Goal: Transaction & Acquisition: Obtain resource

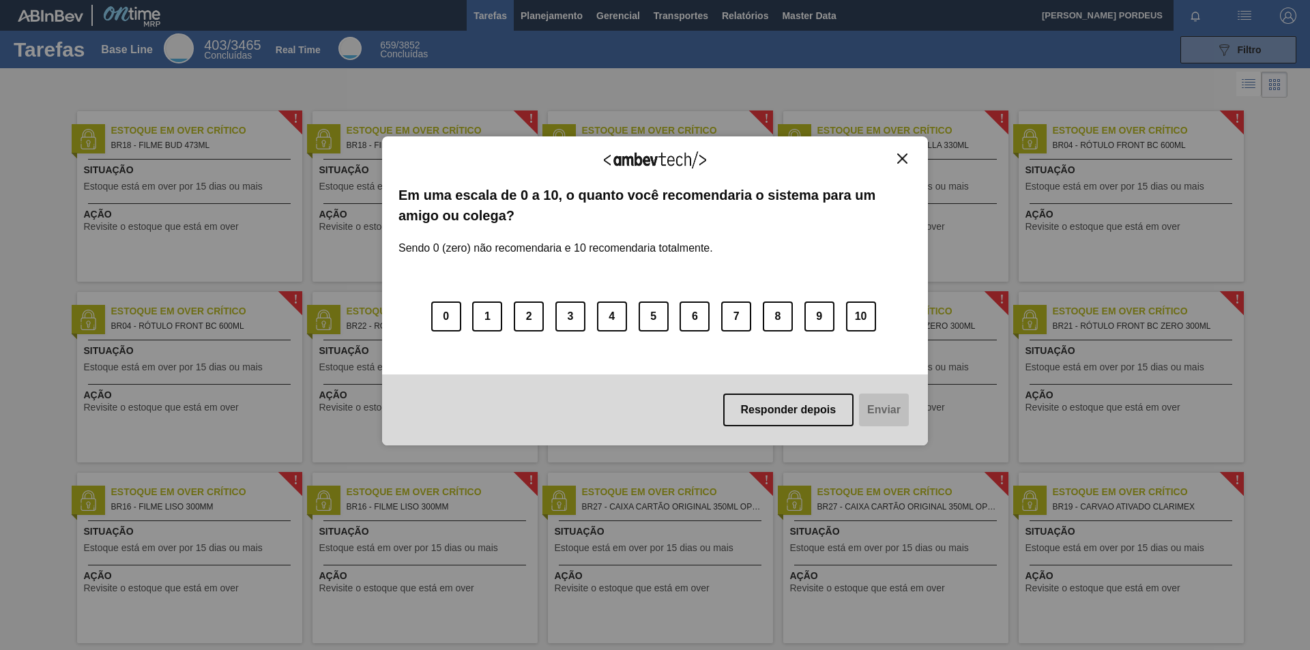
click at [903, 160] on img "Close" at bounding box center [902, 158] width 10 height 10
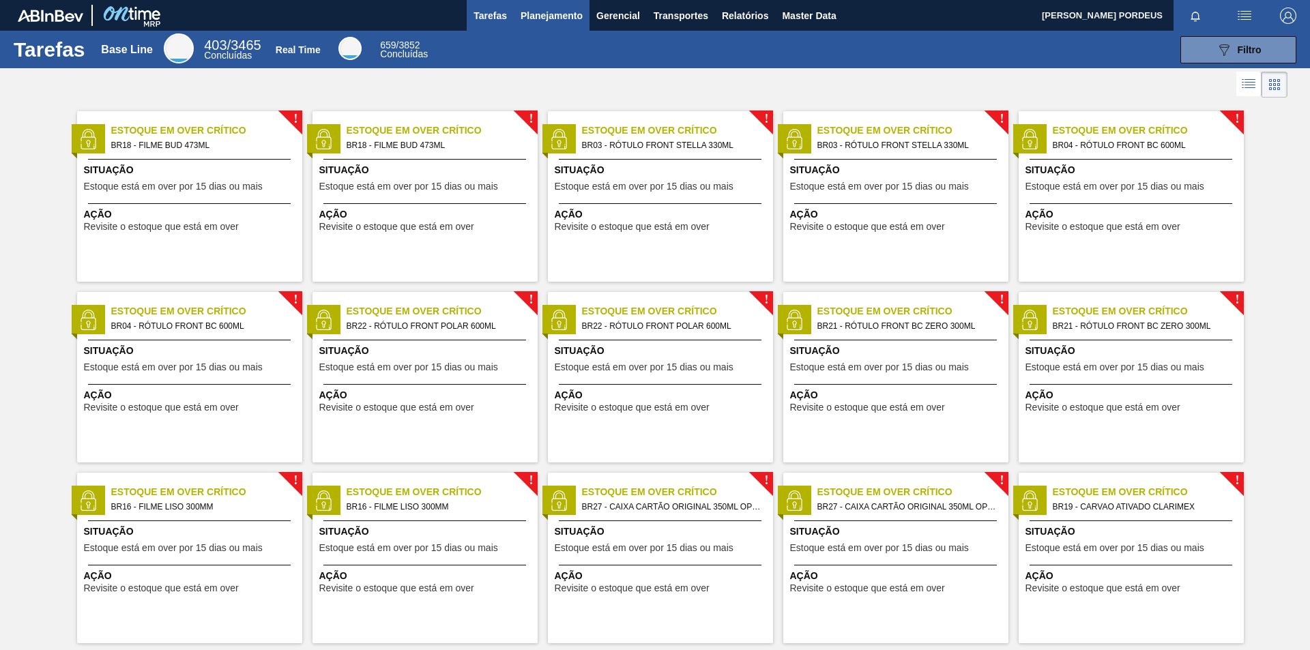
click at [522, 20] on span "Planejamento" at bounding box center [551, 16] width 62 height 16
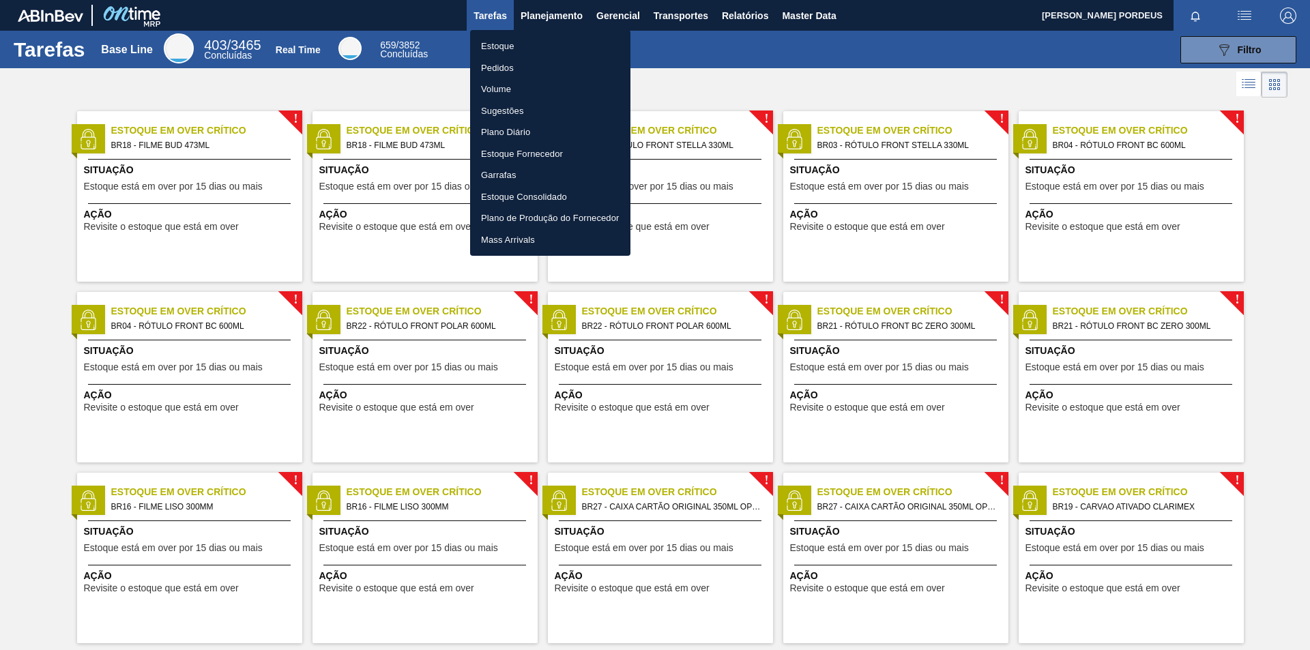
click at [488, 48] on li "Estoque" at bounding box center [550, 46] width 160 height 22
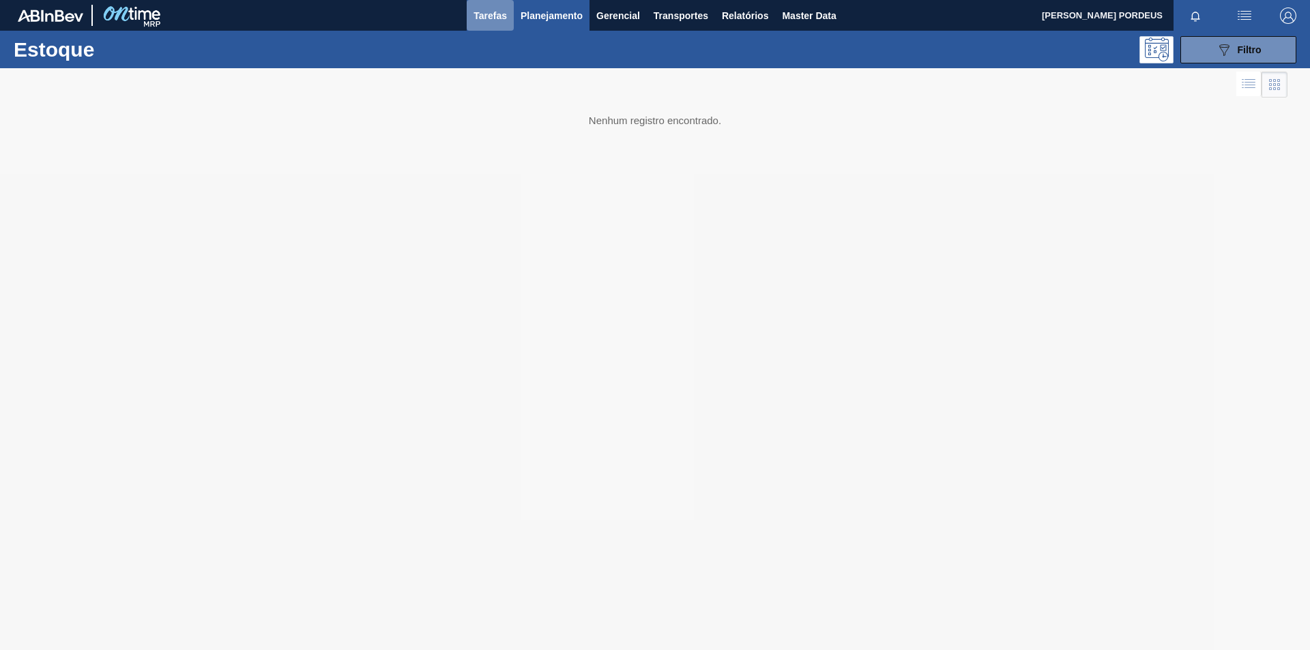
click at [492, 16] on span "Tarefas" at bounding box center [489, 16] width 33 height 16
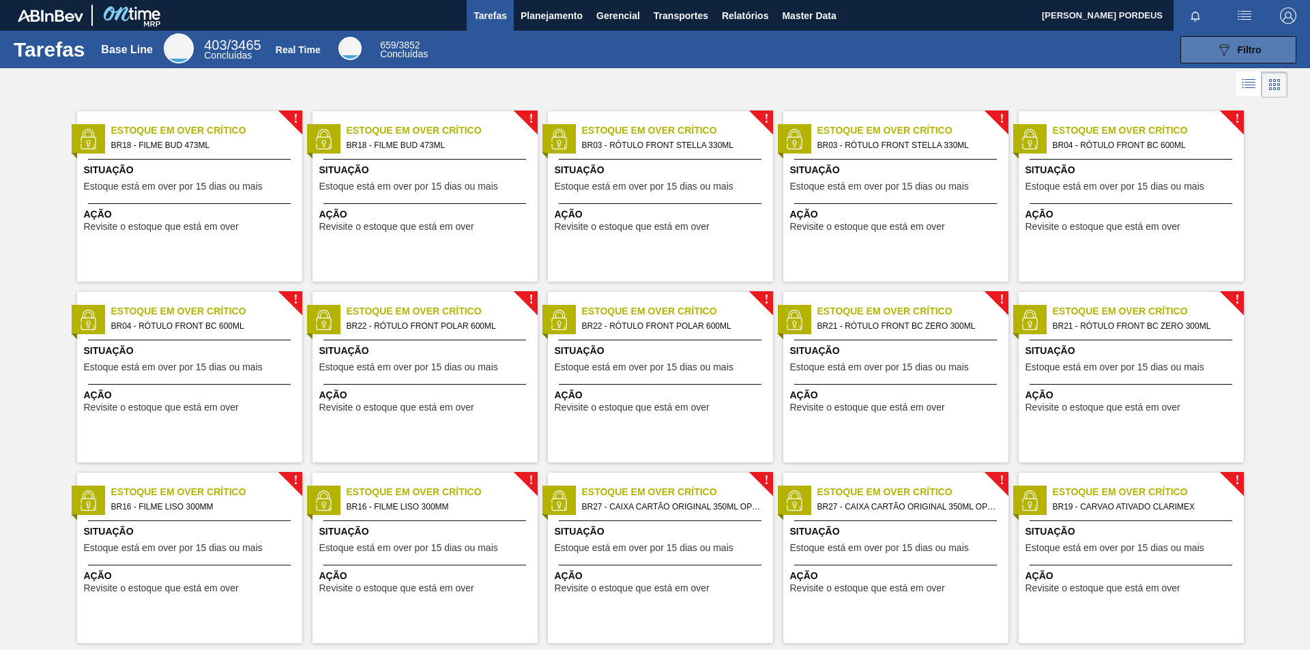
click at [1208, 48] on button "089F7B8B-B2A5-4AFE-B5C0-19BA573D28AC Filtro" at bounding box center [1238, 49] width 116 height 27
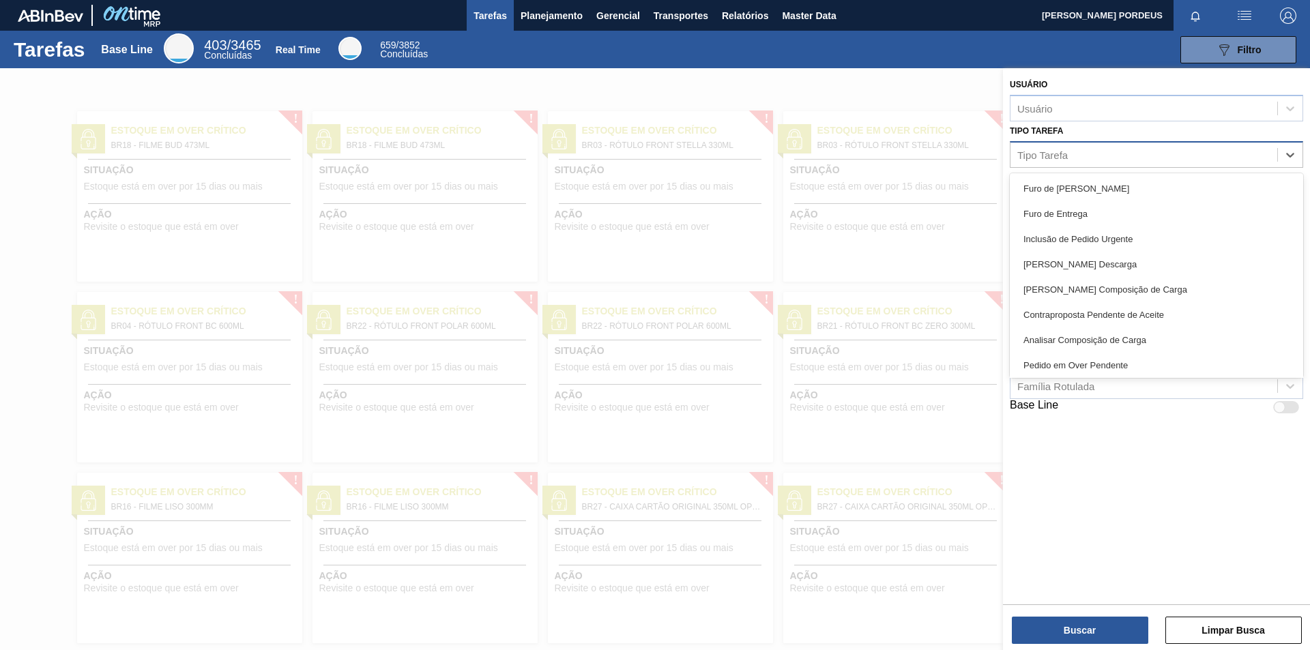
click at [1192, 148] on div "Tipo Tarefa" at bounding box center [1143, 155] width 267 height 20
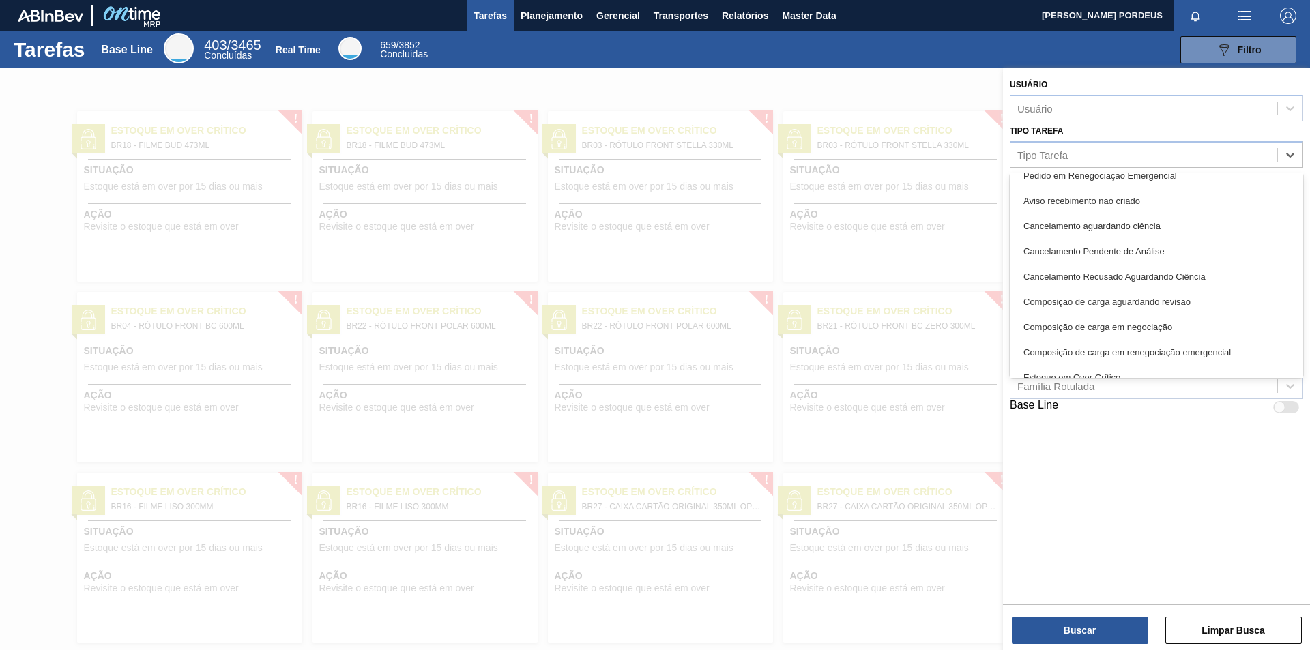
scroll to position [273, 0]
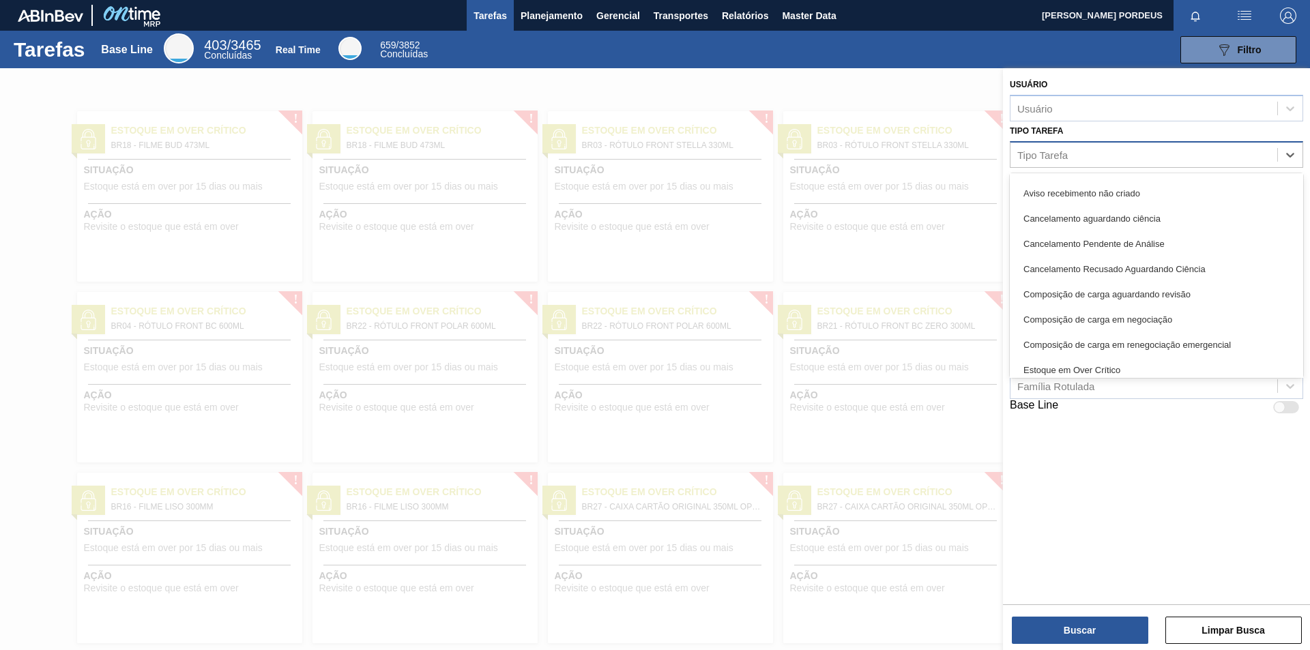
click at [1100, 152] on div "Tipo Tarefa" at bounding box center [1143, 155] width 267 height 20
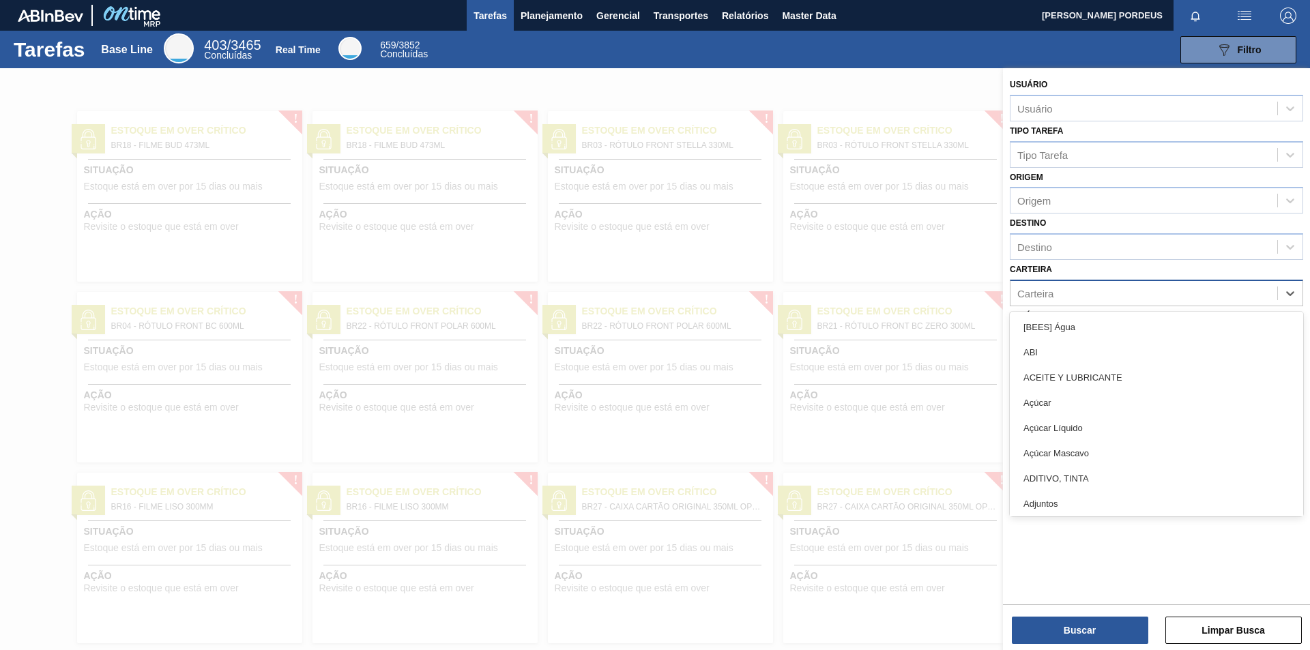
click at [1083, 297] on div "Carteira" at bounding box center [1143, 293] width 267 height 20
type input "h"
type input "xa"
click at [1078, 399] on div "Xarope" at bounding box center [1156, 402] width 293 height 25
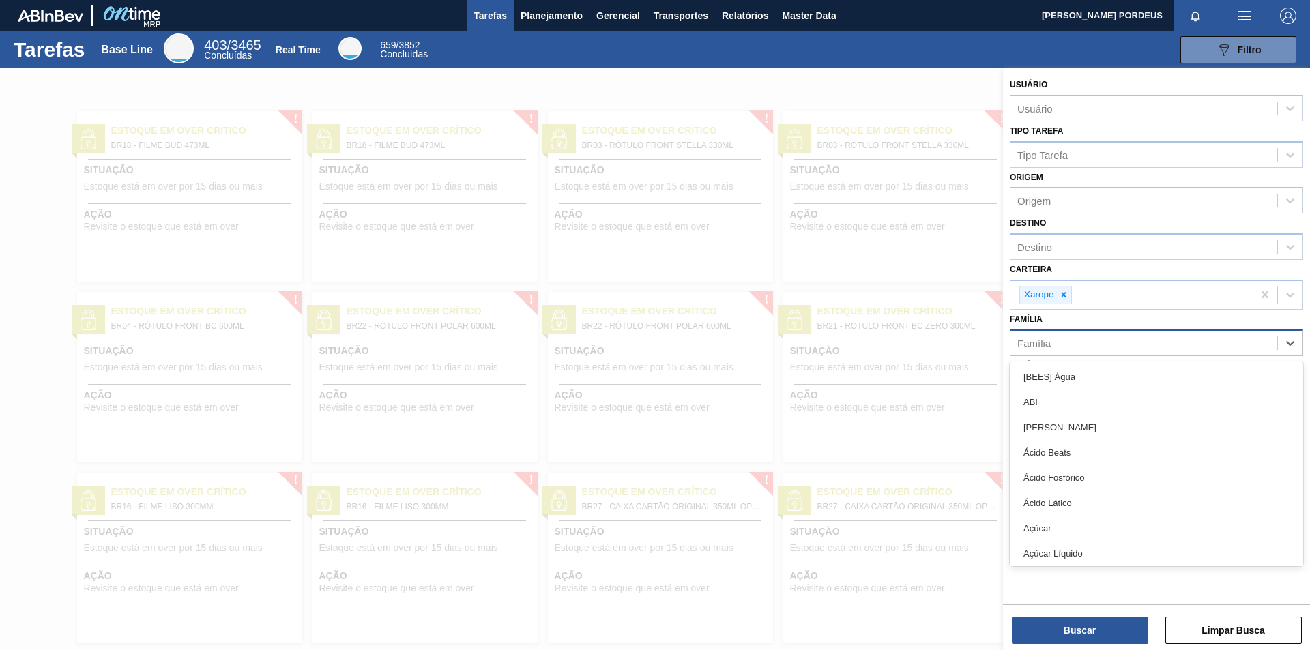
click at [1063, 344] on div "Família" at bounding box center [1143, 343] width 267 height 20
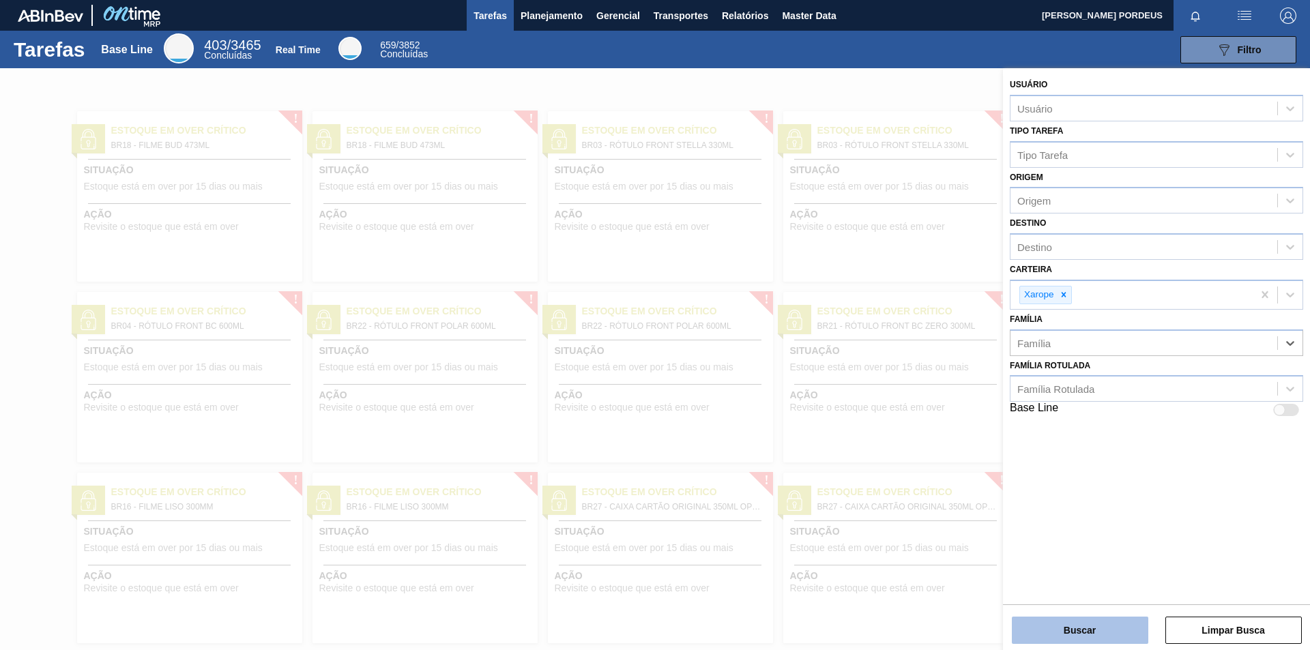
click at [1096, 631] on button "Buscar" at bounding box center [1080, 630] width 136 height 27
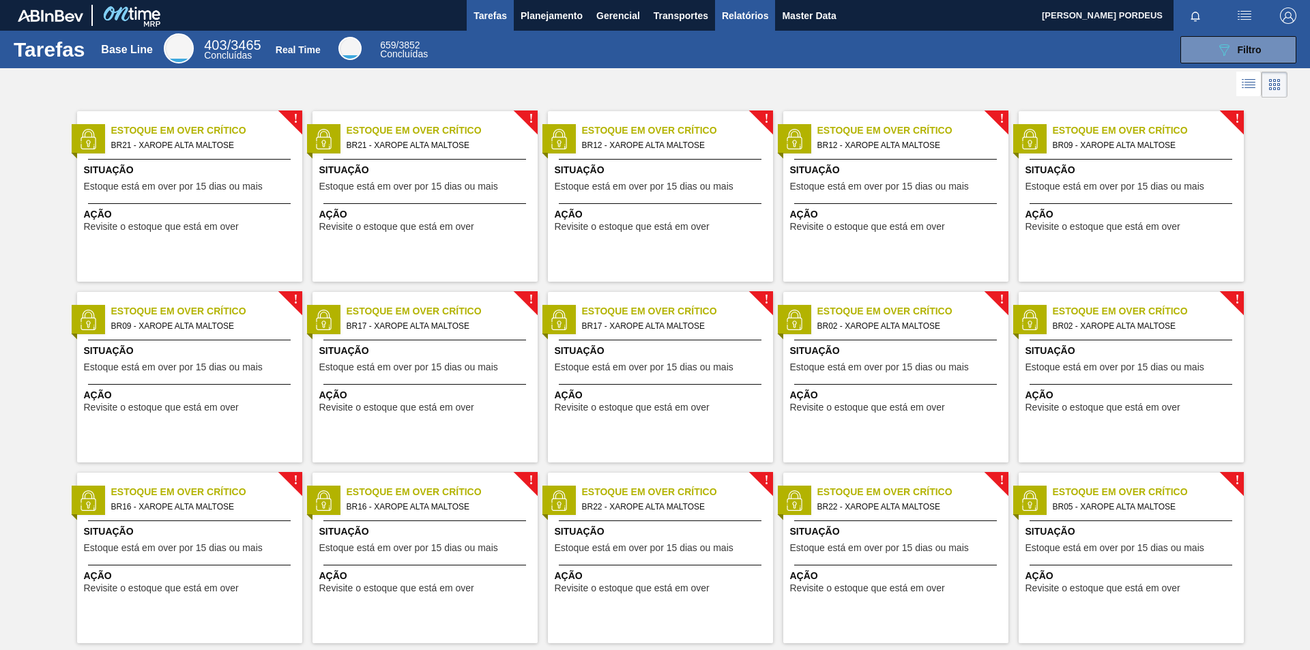
click at [751, 10] on span "Relatórios" at bounding box center [745, 16] width 46 height 16
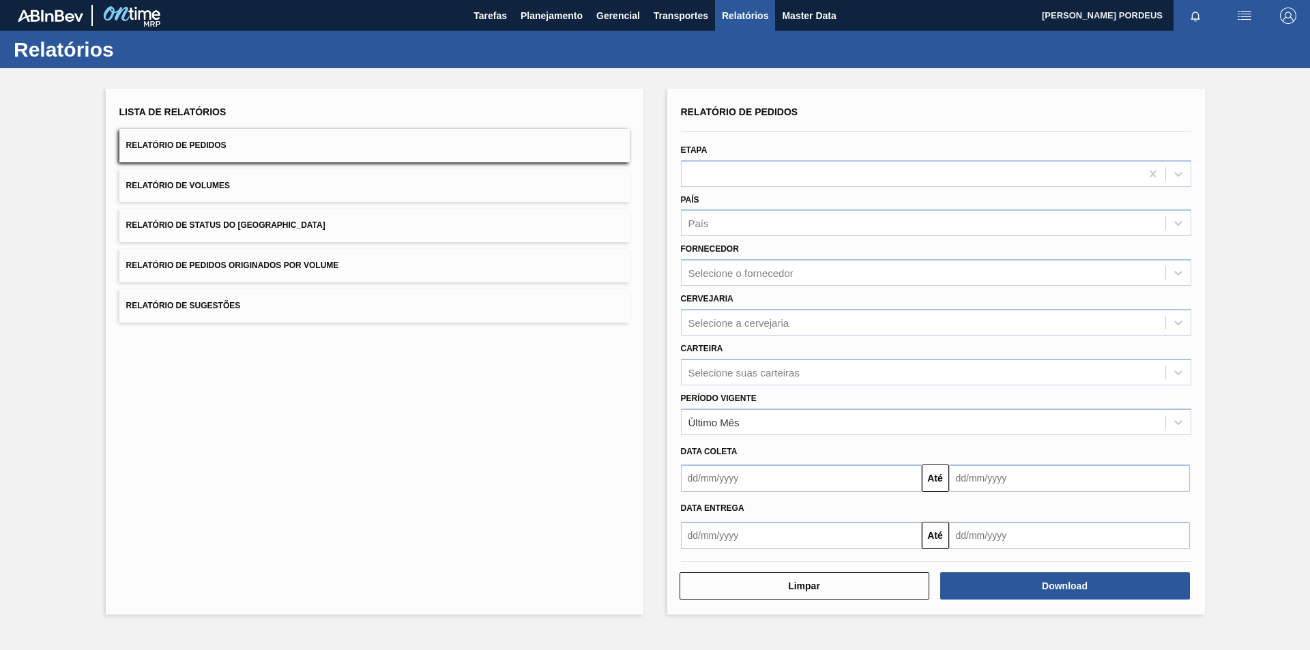
click at [361, 140] on button "Relatório de Pedidos" at bounding box center [374, 145] width 510 height 33
click at [716, 364] on div "Selecione suas carteiras" at bounding box center [923, 372] width 484 height 20
type input "xarop"
click at [724, 411] on div "Xarope" at bounding box center [936, 406] width 510 height 25
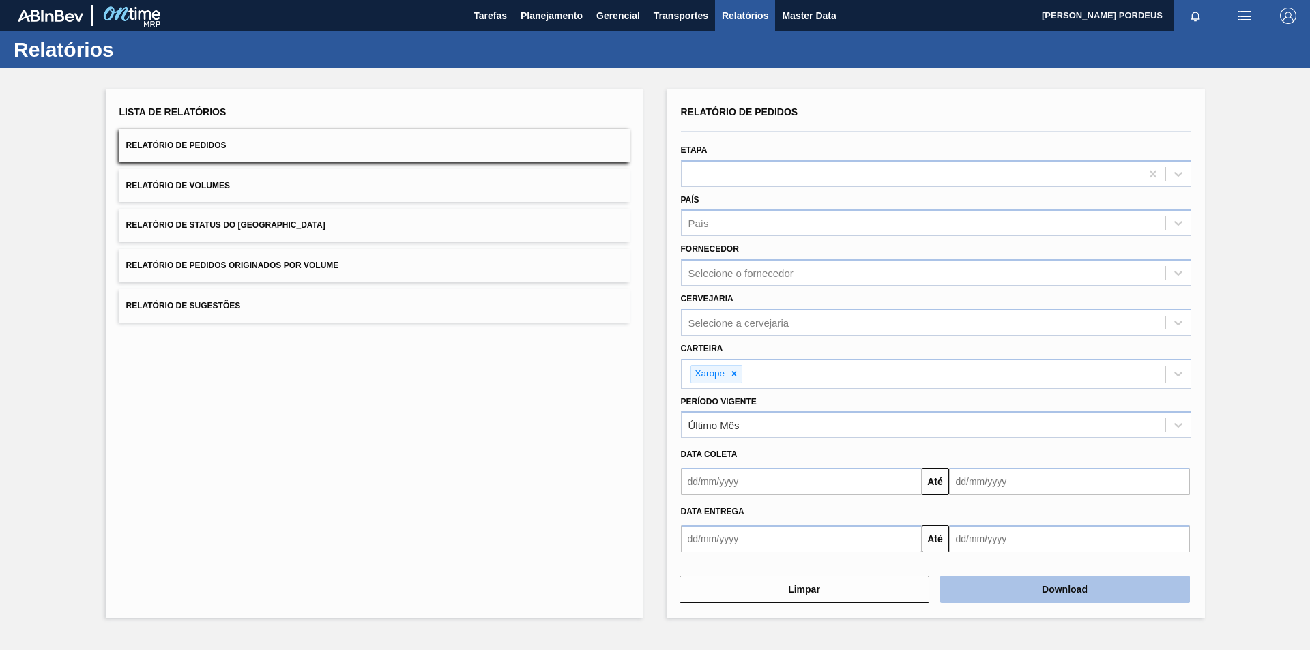
click at [1069, 586] on button "Download" at bounding box center [1065, 589] width 250 height 27
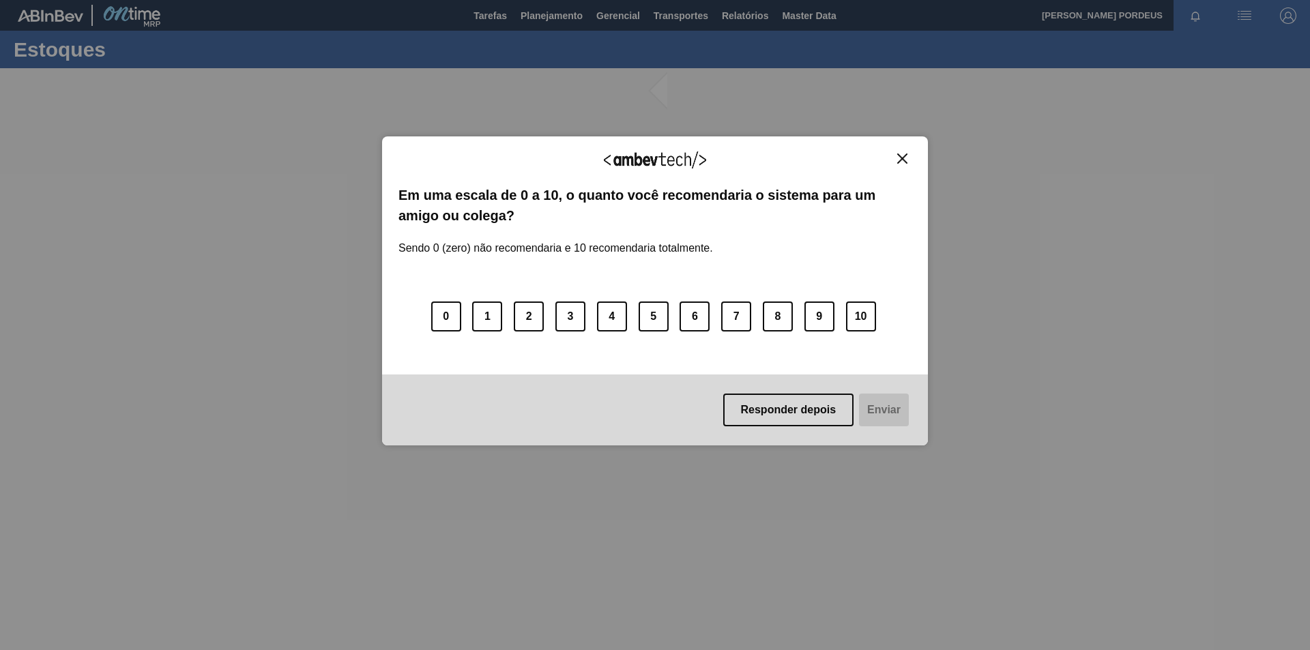
click at [901, 158] on img "Close" at bounding box center [902, 158] width 10 height 10
